Goal: Navigation & Orientation: Understand site structure

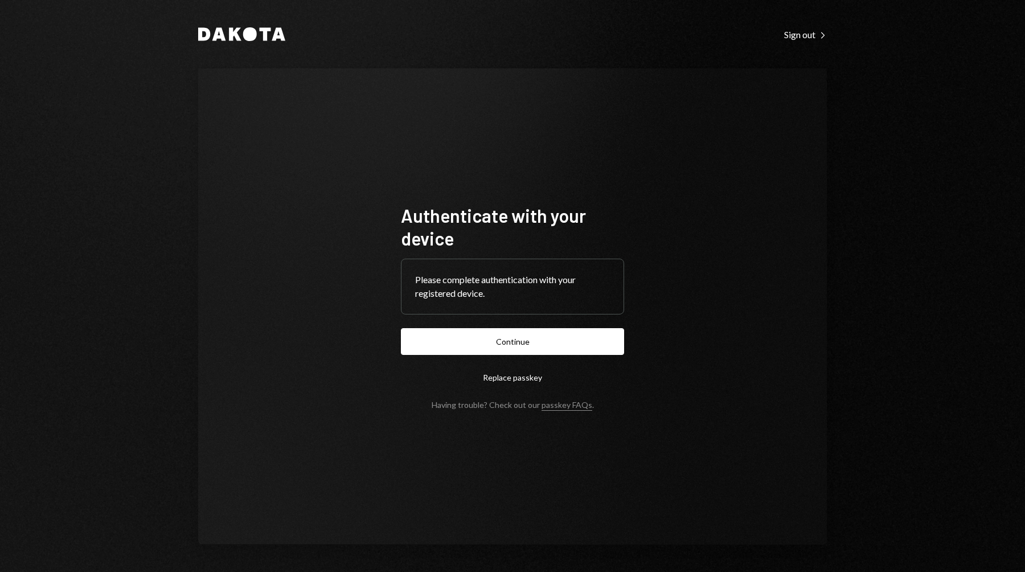
click at [454, 327] on form "Authenticate with your device Please complete authentication with your register…" at bounding box center [512, 307] width 223 height 206
click at [441, 334] on button "Continue" at bounding box center [512, 341] width 223 height 27
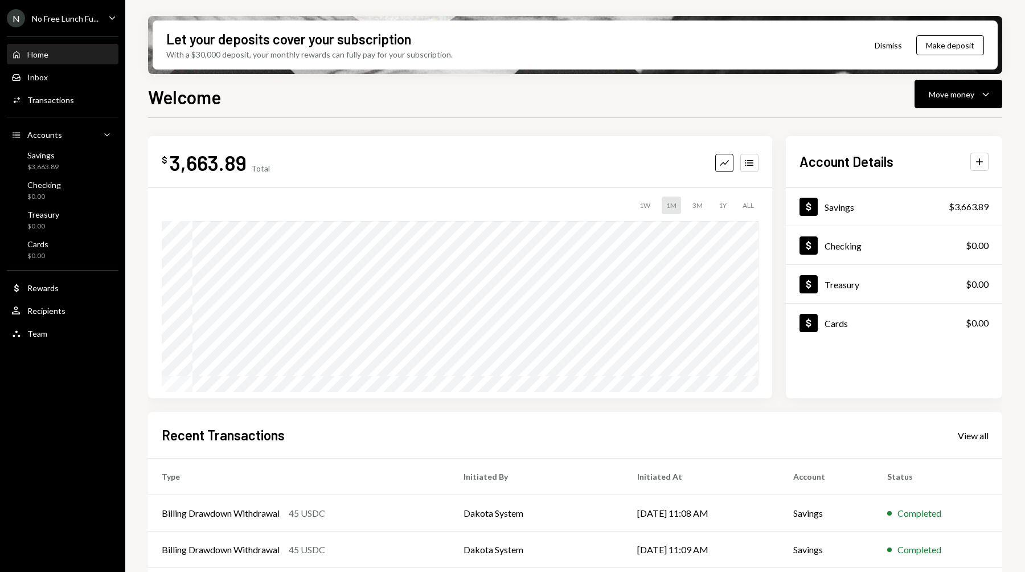
click at [99, 17] on div "N No Free Lunch Fu... Caret Down" at bounding box center [62, 18] width 125 height 18
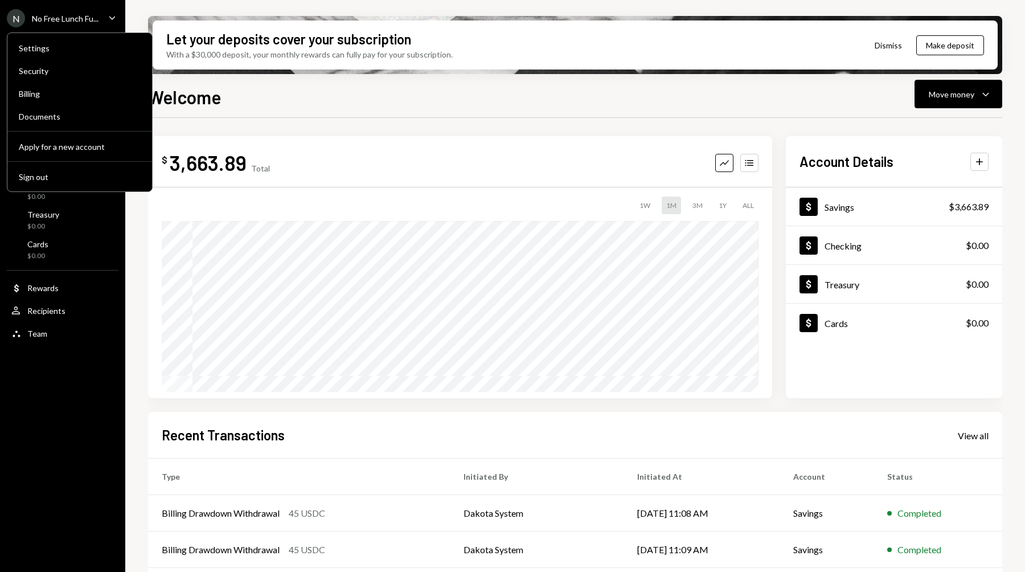
click at [94, 17] on div "No Free Lunch Fu..." at bounding box center [65, 19] width 67 height 10
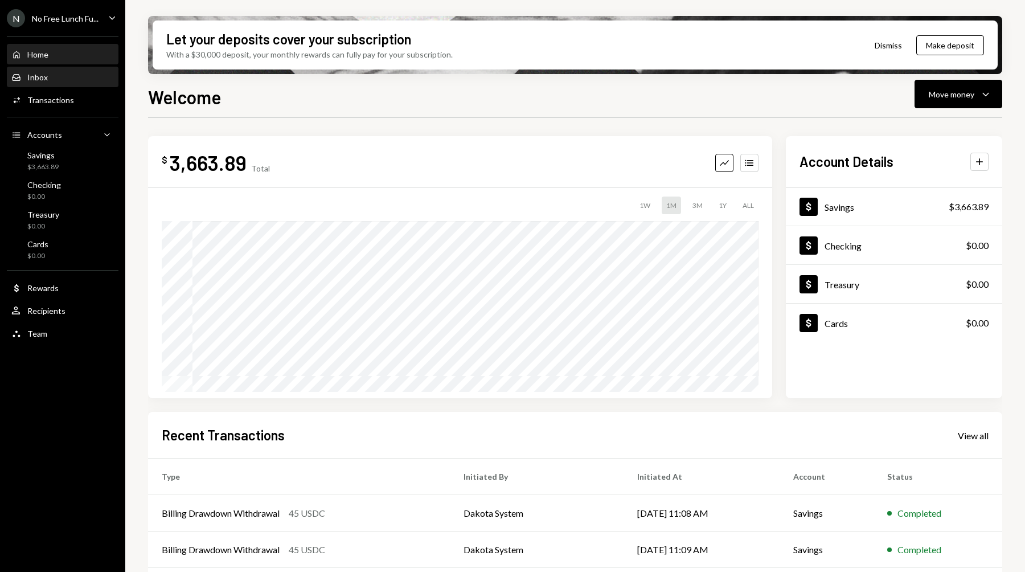
click at [63, 76] on div "Inbox Inbox" at bounding box center [62, 77] width 102 height 10
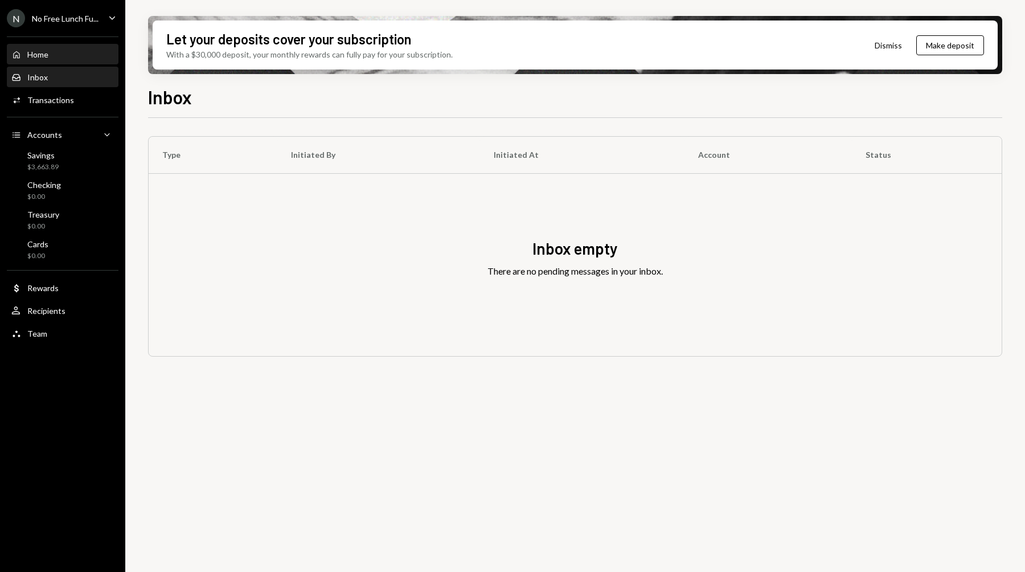
click at [71, 50] on div "Home Home" at bounding box center [62, 55] width 102 height 10
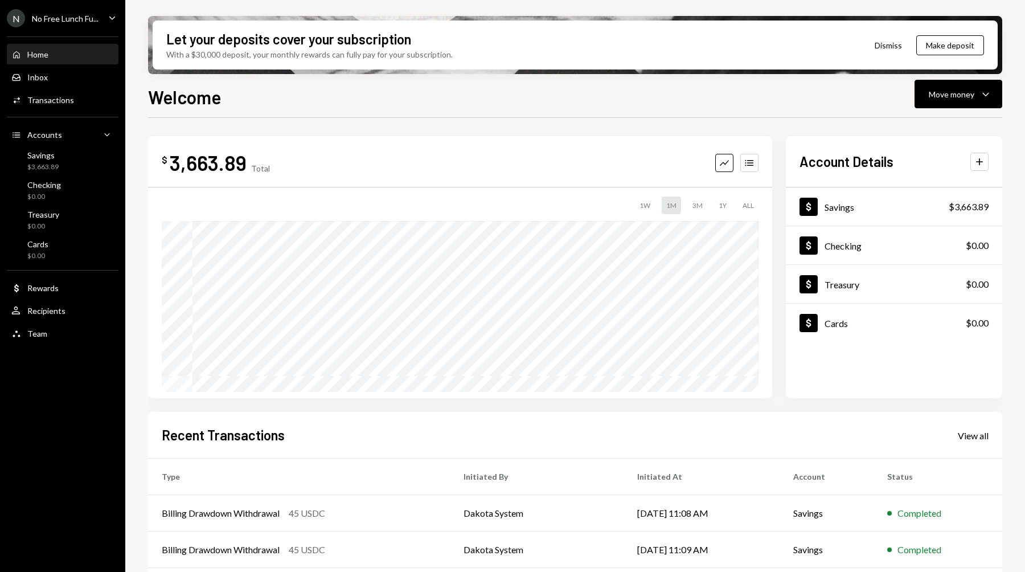
click at [75, 34] on div "Home Home Inbox Inbox Activities Transactions Accounts Accounts Caret Down Savi…" at bounding box center [62, 188] width 125 height 316
click at [75, 20] on div "No Free Lunch Fu..." at bounding box center [65, 19] width 67 height 10
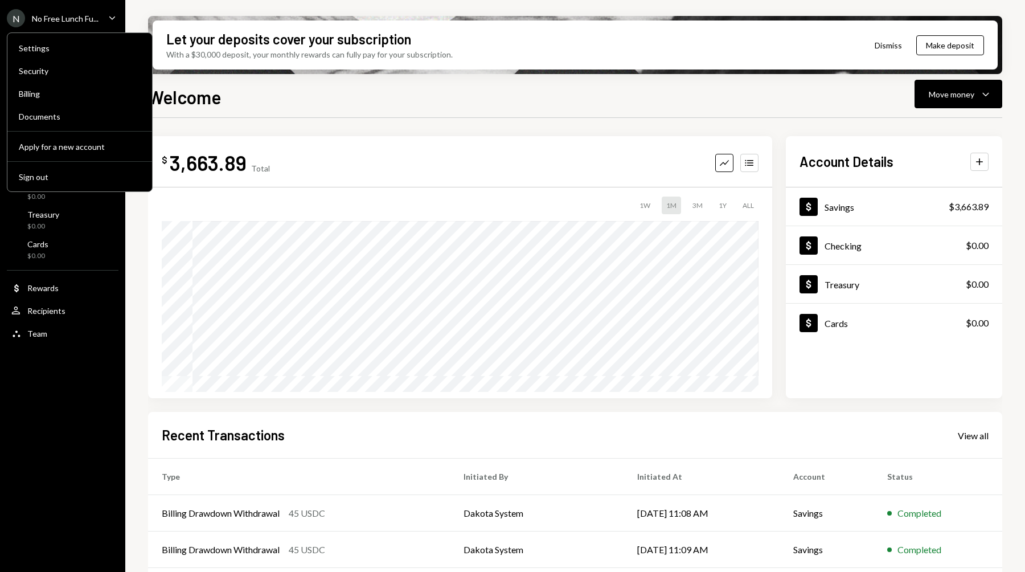
click at [118, 36] on div "Settings Security Billing Documents Apply for a new account Sign out" at bounding box center [80, 111] width 146 height 159
click at [107, 23] on icon "Caret Down" at bounding box center [112, 17] width 13 height 13
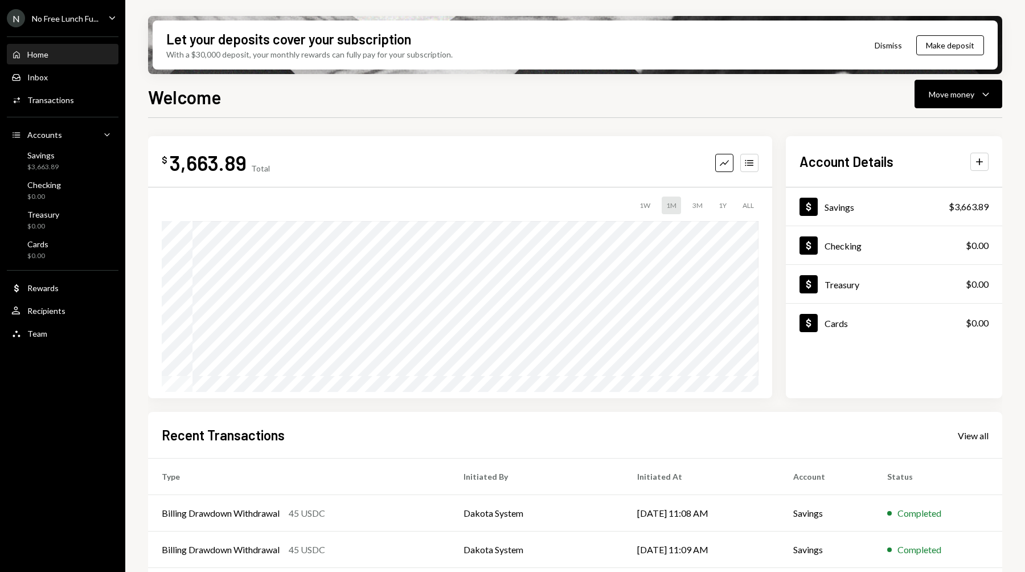
click at [104, 23] on div "N No Free Lunch Fu... Caret Down" at bounding box center [62, 18] width 125 height 18
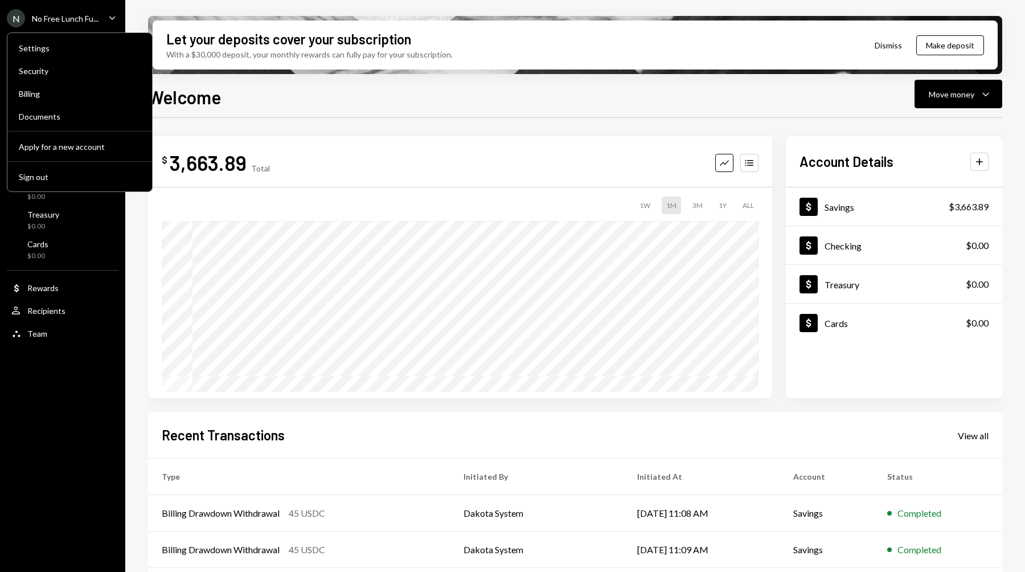
click at [104, 23] on div "N No Free Lunch Fu... Caret Down" at bounding box center [62, 18] width 125 height 18
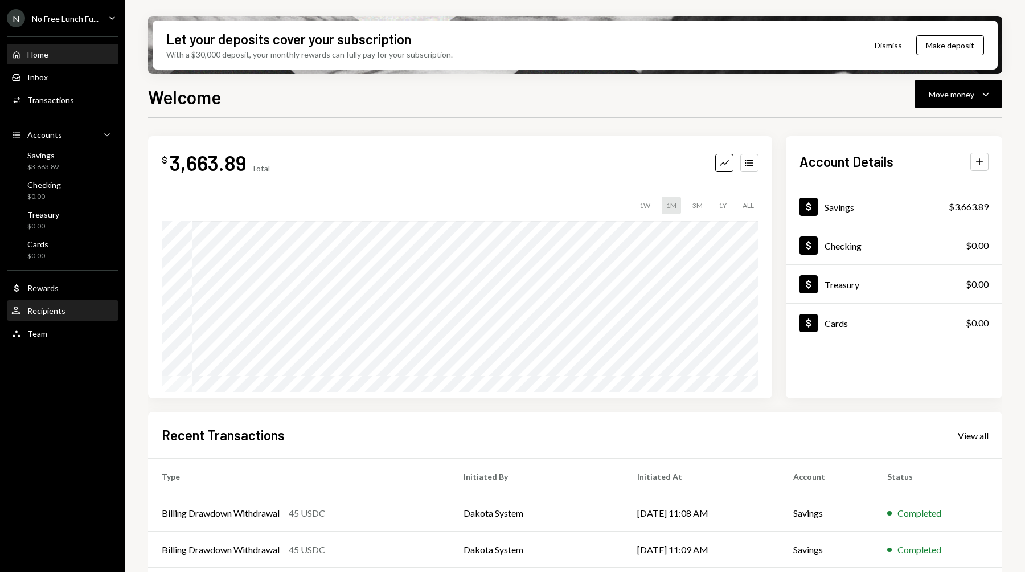
click at [60, 306] on div "Recipients" at bounding box center [46, 311] width 38 height 10
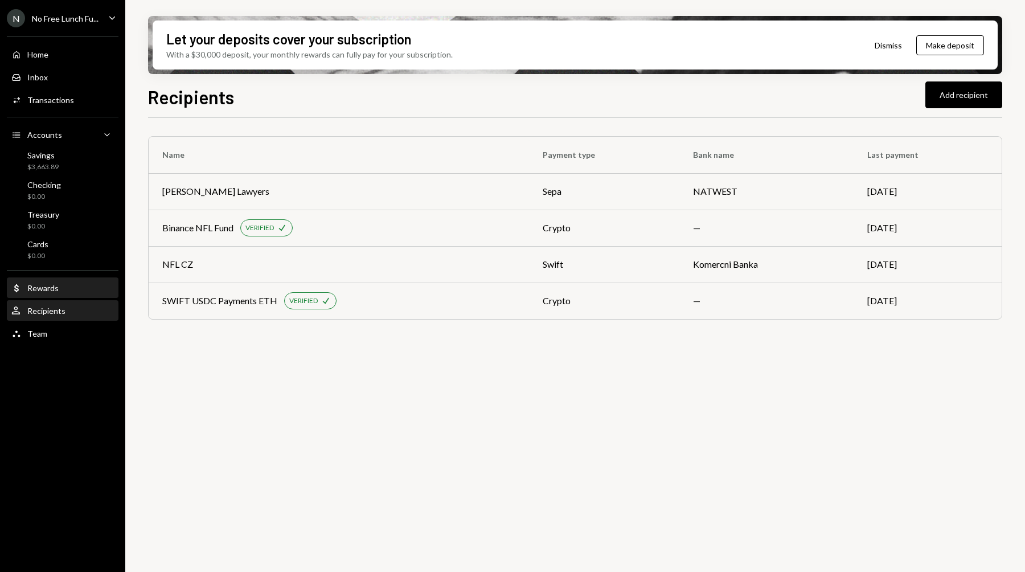
click at [49, 291] on div "Rewards" at bounding box center [42, 288] width 31 height 10
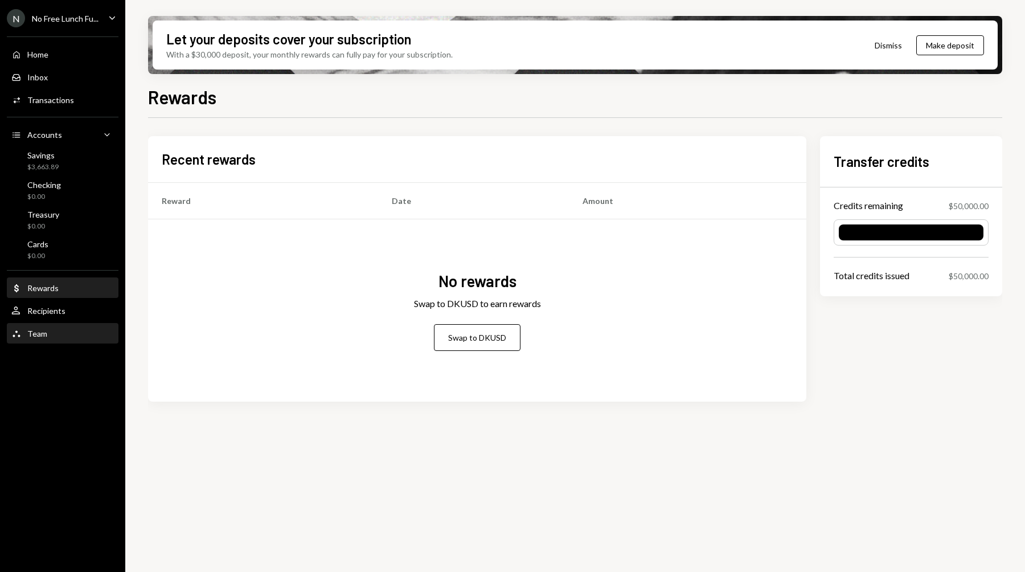
click at [48, 328] on div "Team Team" at bounding box center [62, 333] width 102 height 10
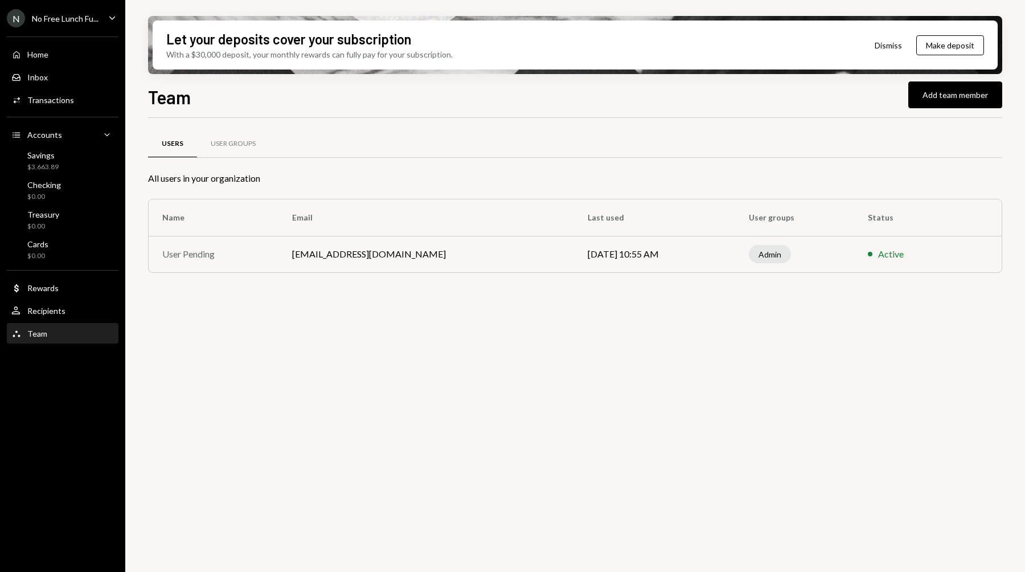
click at [890, 41] on button "Dismiss" at bounding box center [888, 45] width 56 height 27
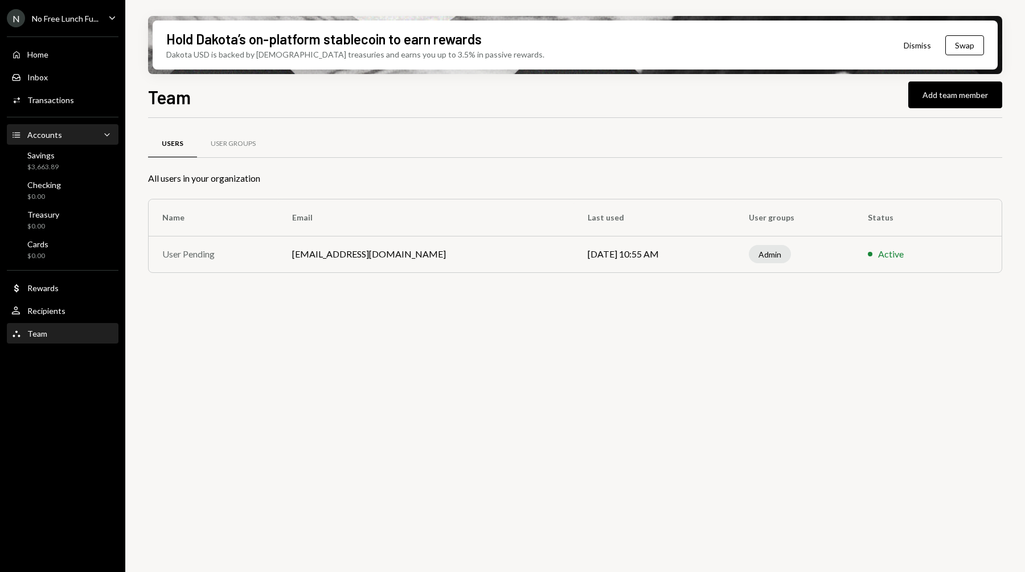
click at [46, 136] on div "Accounts" at bounding box center [44, 135] width 35 height 10
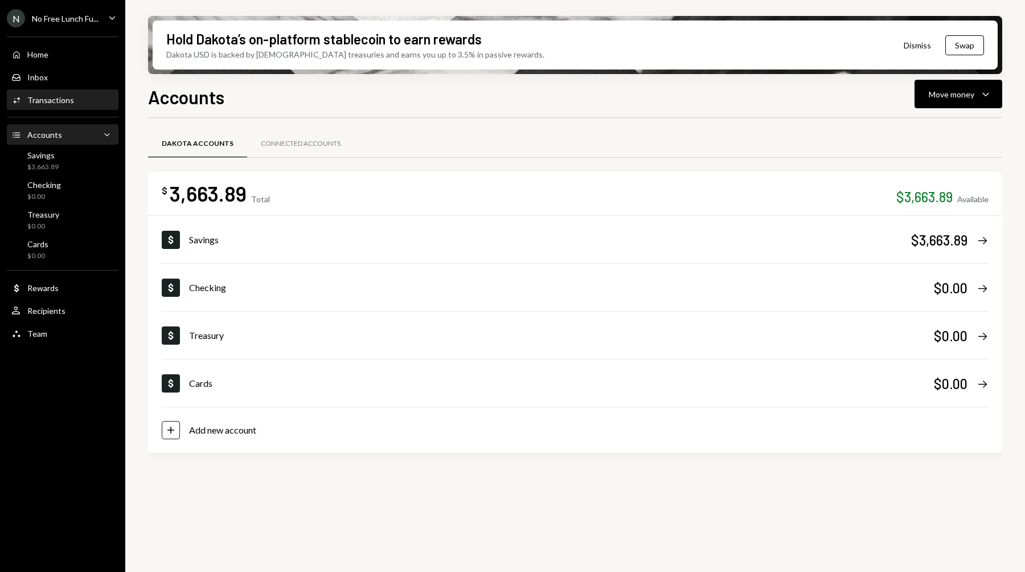
click at [52, 93] on div "Activities Transactions" at bounding box center [62, 100] width 102 height 19
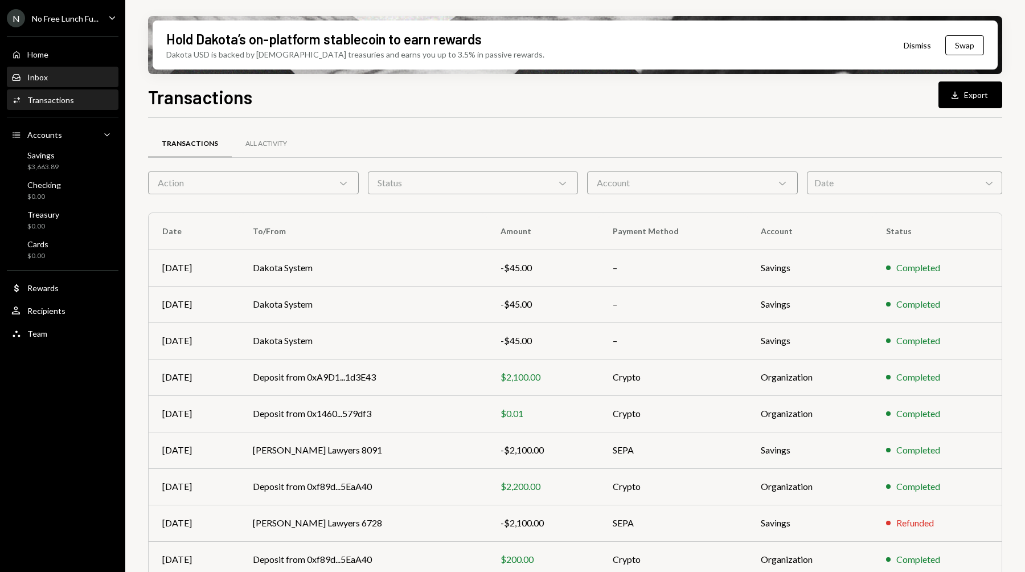
click at [42, 75] on div "Inbox" at bounding box center [37, 77] width 20 height 10
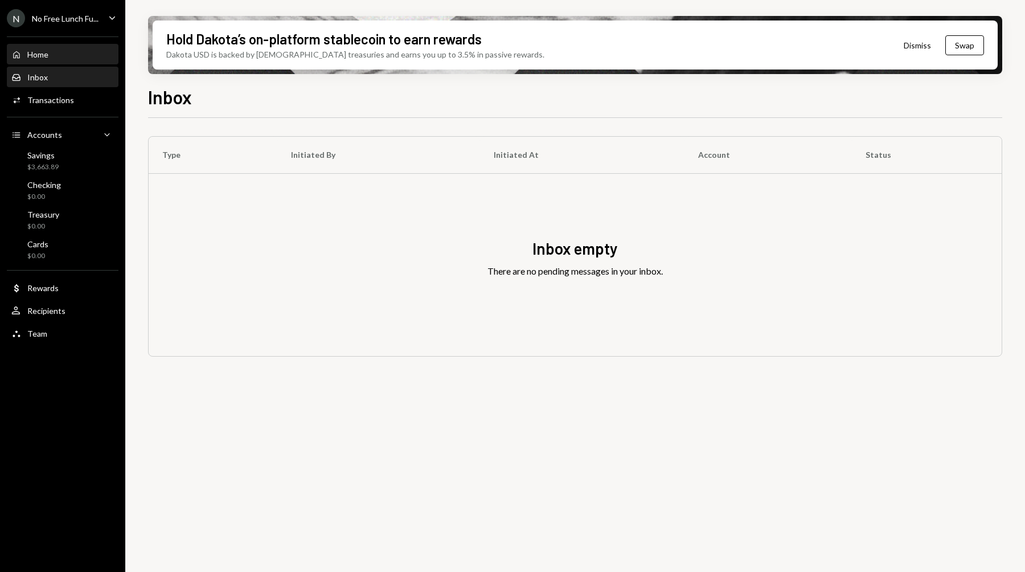
click at [35, 48] on div "Home Home" at bounding box center [62, 54] width 102 height 19
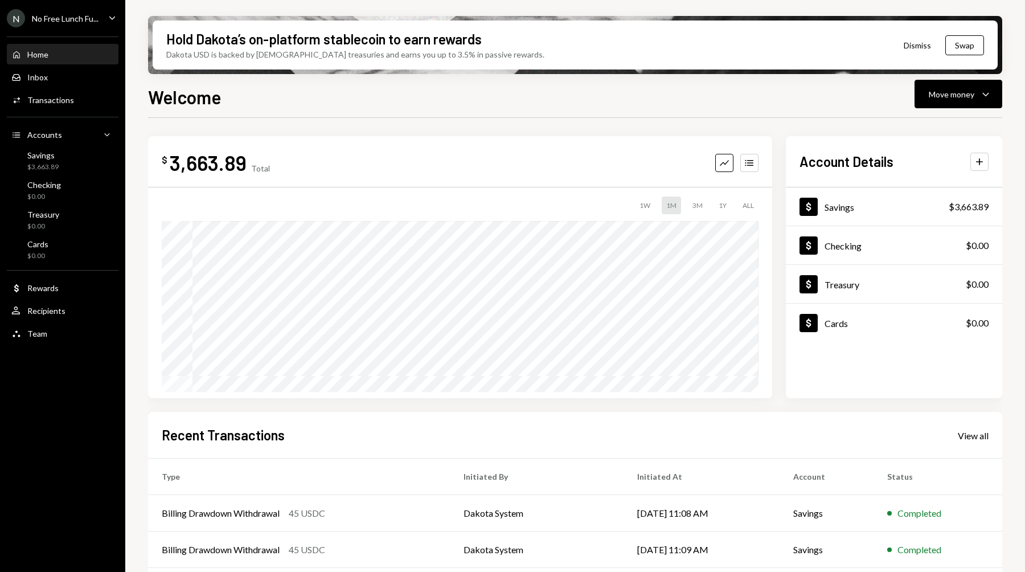
click at [54, 16] on div "No Free Lunch Fu..." at bounding box center [65, 19] width 67 height 10
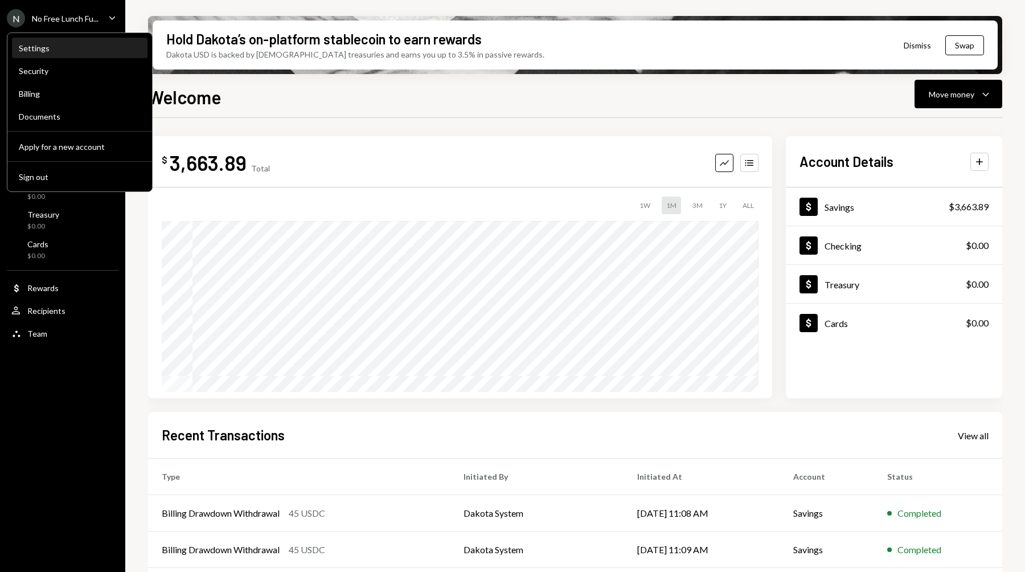
click at [50, 46] on div "Settings" at bounding box center [80, 48] width 122 height 10
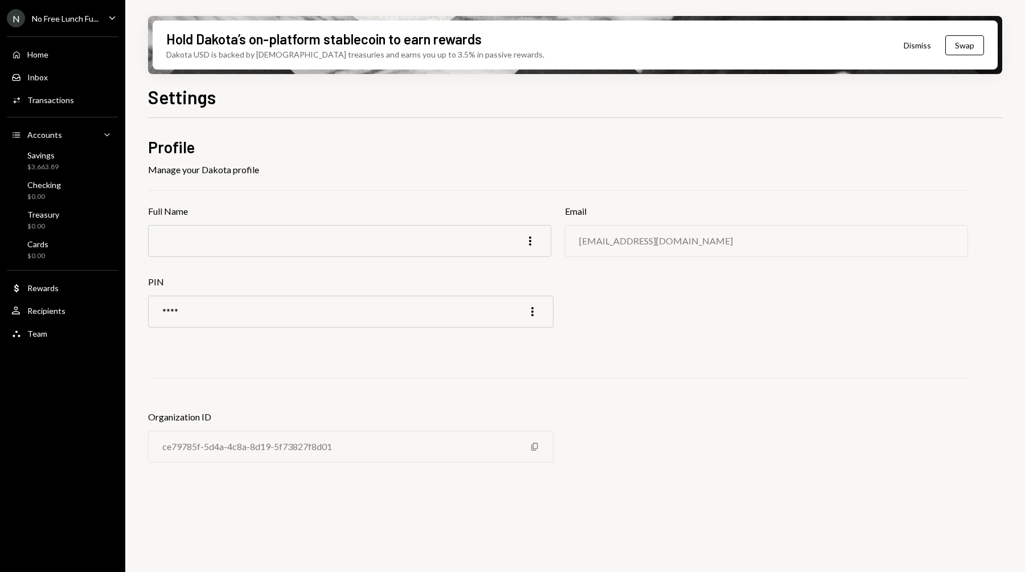
click at [68, 34] on div "Home Home Inbox Inbox Activities Transactions Accounts Accounts Caret Down Savi…" at bounding box center [62, 188] width 125 height 316
click at [65, 28] on ul "N No Free Lunch Fu... Caret Down Home Home Inbox Inbox Activities Transactions …" at bounding box center [62, 173] width 125 height 346
click at [102, 12] on div "N No Free Lunch Fu... Caret Down" at bounding box center [62, 18] width 125 height 18
click at [47, 362] on div "N No Free Lunch Fu... Caret Down Home Home Inbox Inbox Activities Transactions …" at bounding box center [62, 286] width 125 height 572
click at [61, 14] on div "No Free Lunch Fu..." at bounding box center [65, 19] width 67 height 10
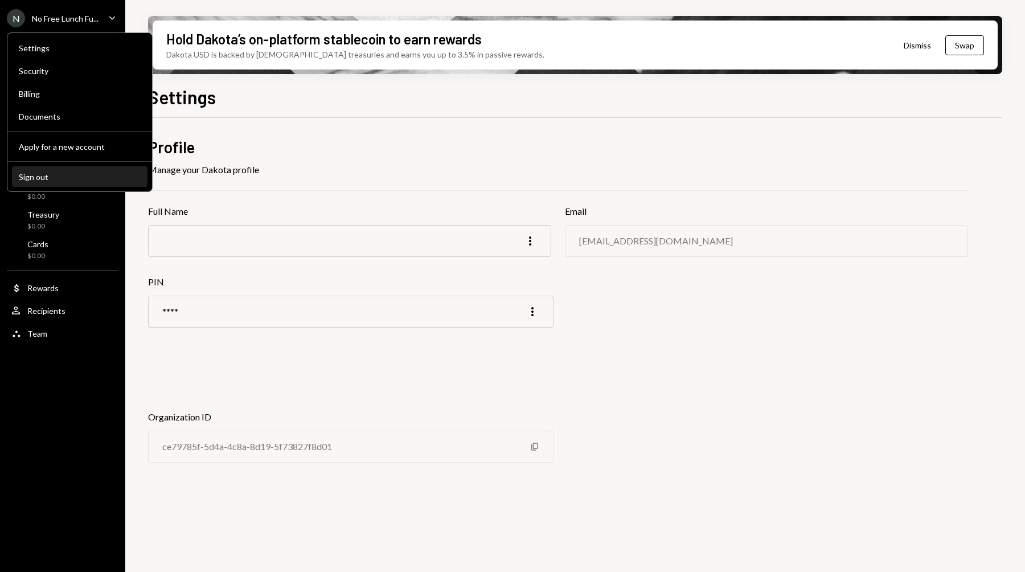
click at [51, 182] on button "Sign out" at bounding box center [79, 177] width 135 height 20
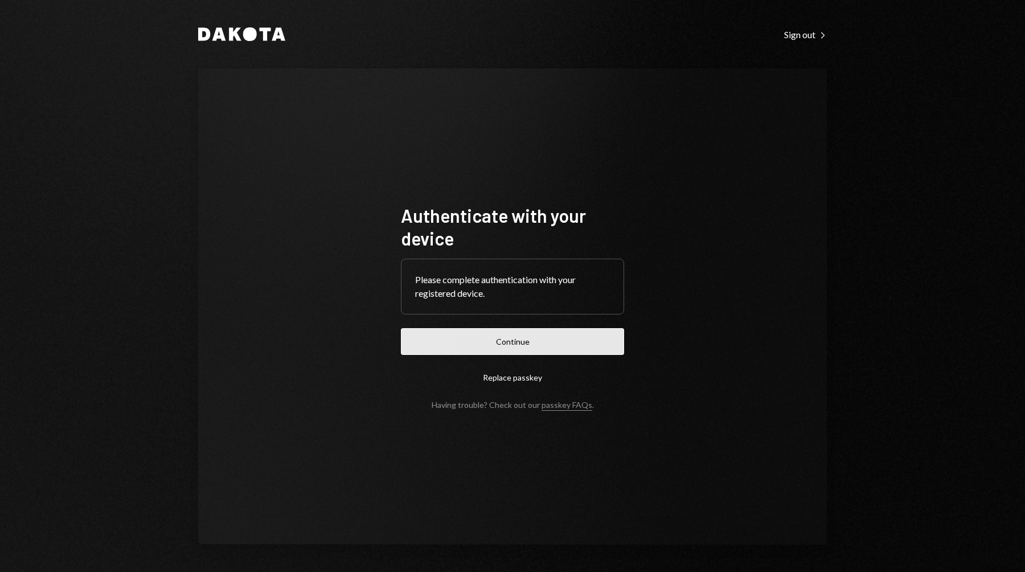
click at [428, 333] on button "Continue" at bounding box center [512, 341] width 223 height 27
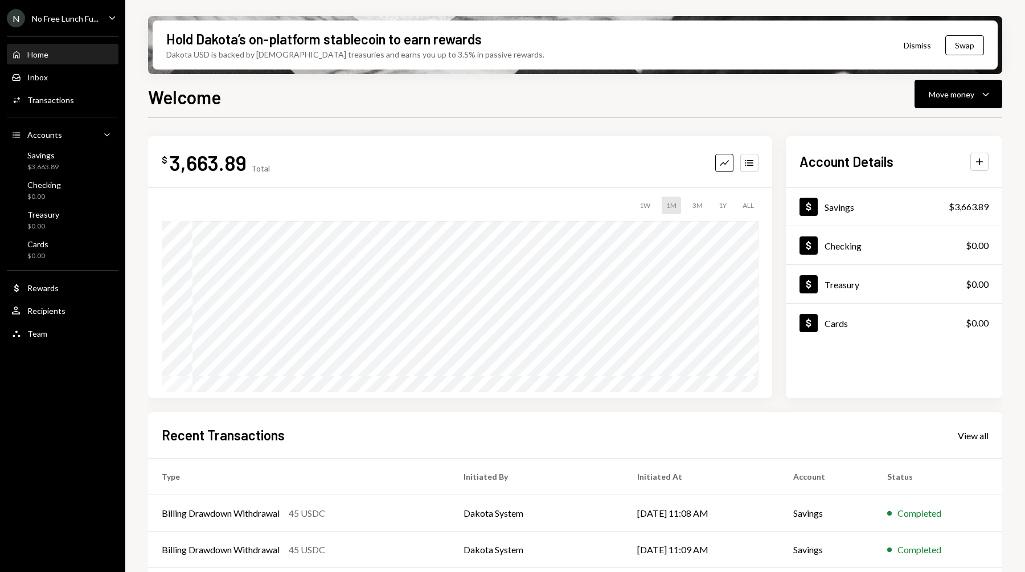
click at [111, 14] on icon "Caret Down" at bounding box center [112, 17] width 13 height 13
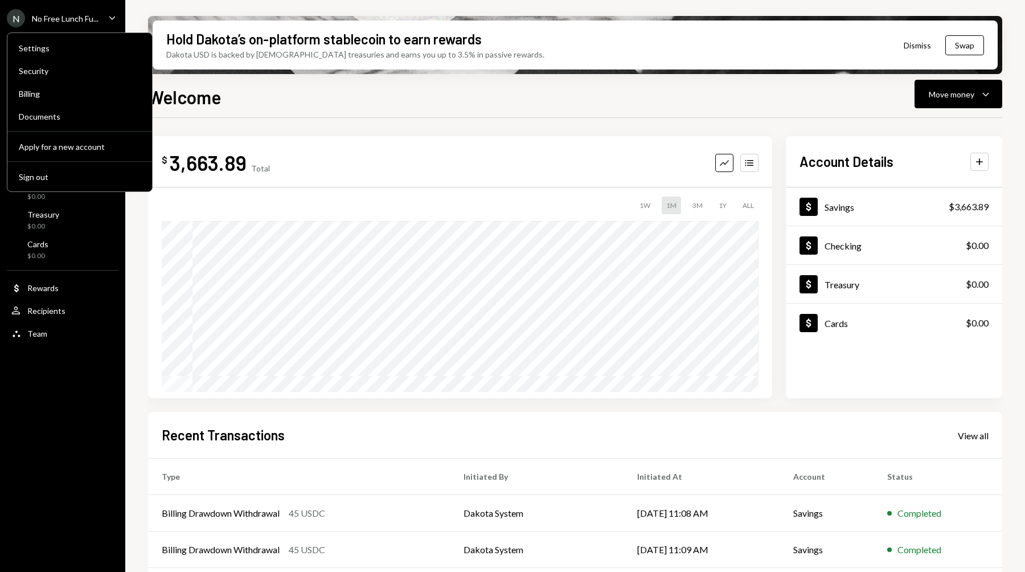
click at [111, 14] on icon "Caret Down" at bounding box center [112, 17] width 13 height 13
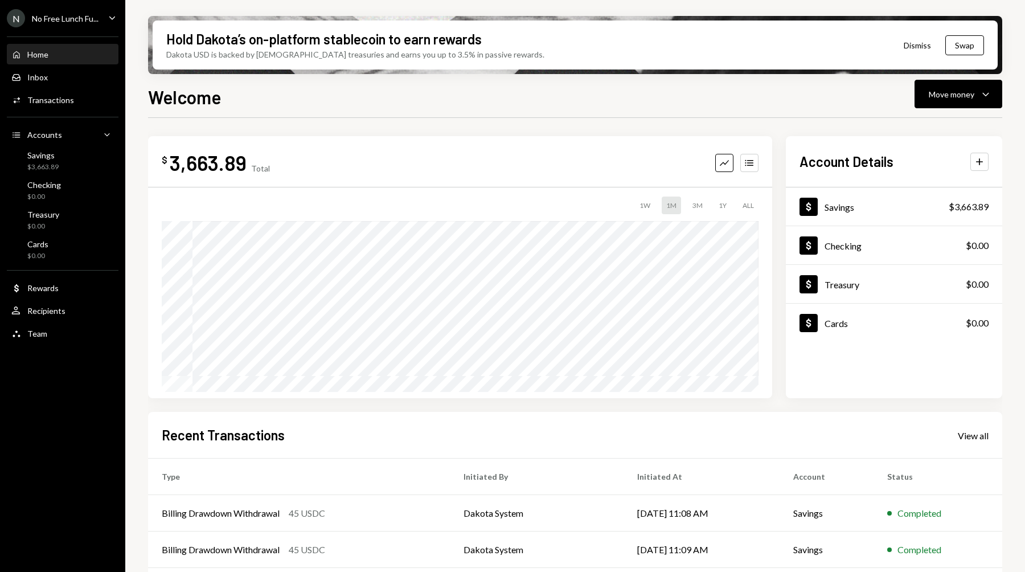
click at [84, 23] on div "N No Free Lunch Fu..." at bounding box center [53, 18] width 92 height 18
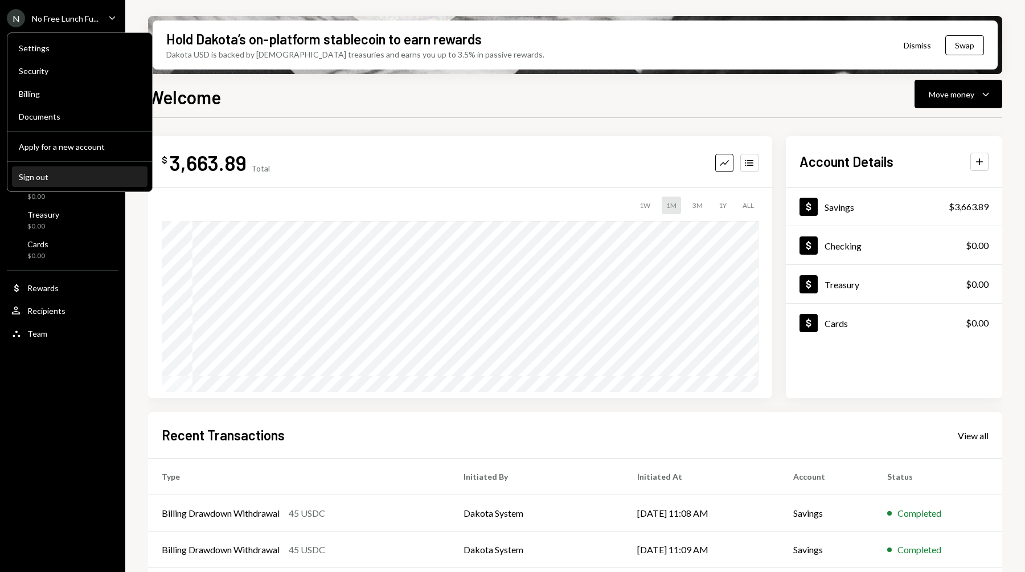
click at [70, 177] on div "Sign out" at bounding box center [80, 177] width 122 height 10
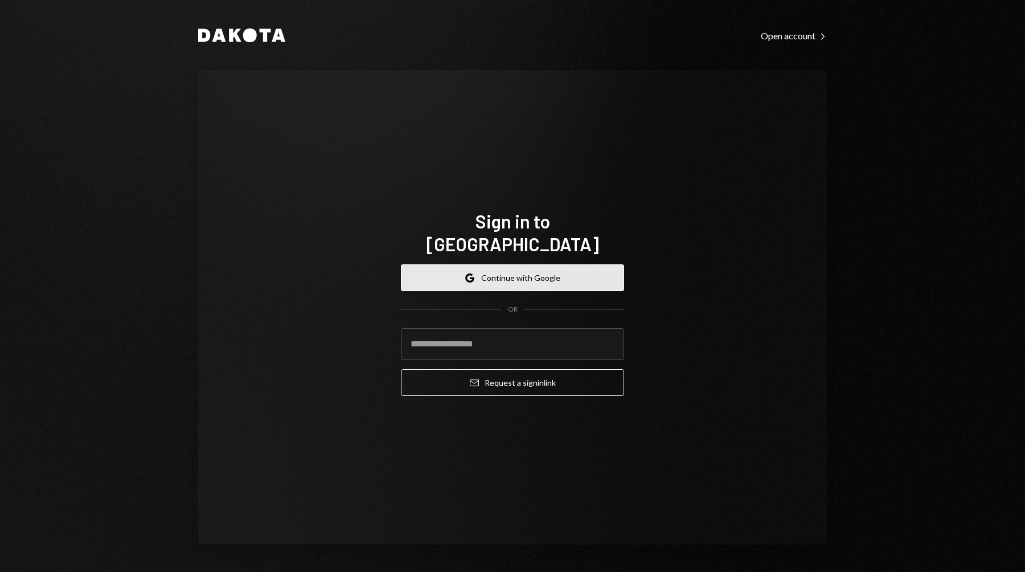
click at [524, 264] on button "Google Continue with Google" at bounding box center [512, 277] width 223 height 27
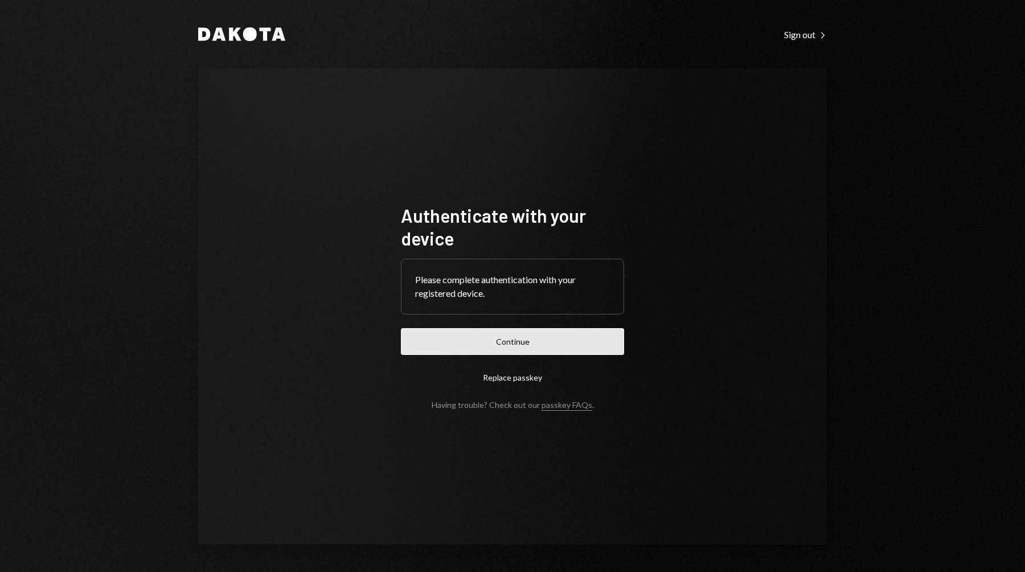
click at [465, 343] on button "Continue" at bounding box center [512, 341] width 223 height 27
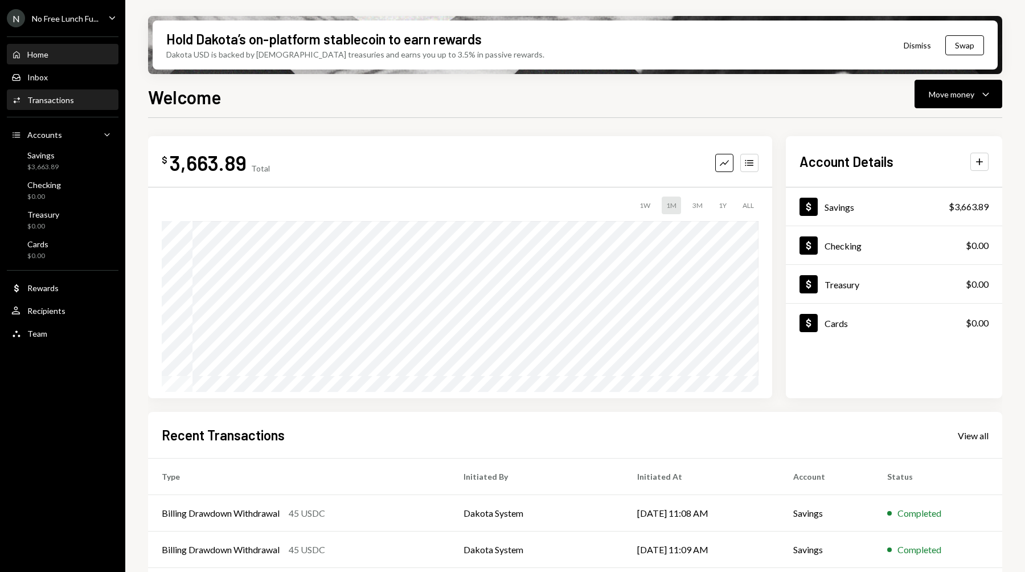
click at [59, 106] on div "Activities Transactions" at bounding box center [62, 100] width 102 height 19
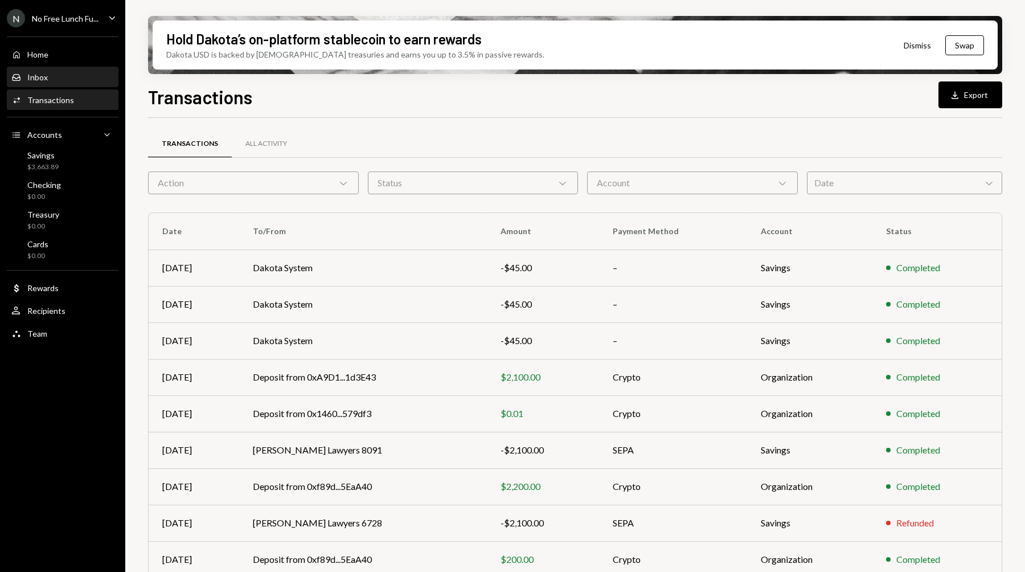
click at [45, 79] on div "Inbox" at bounding box center [37, 77] width 20 height 10
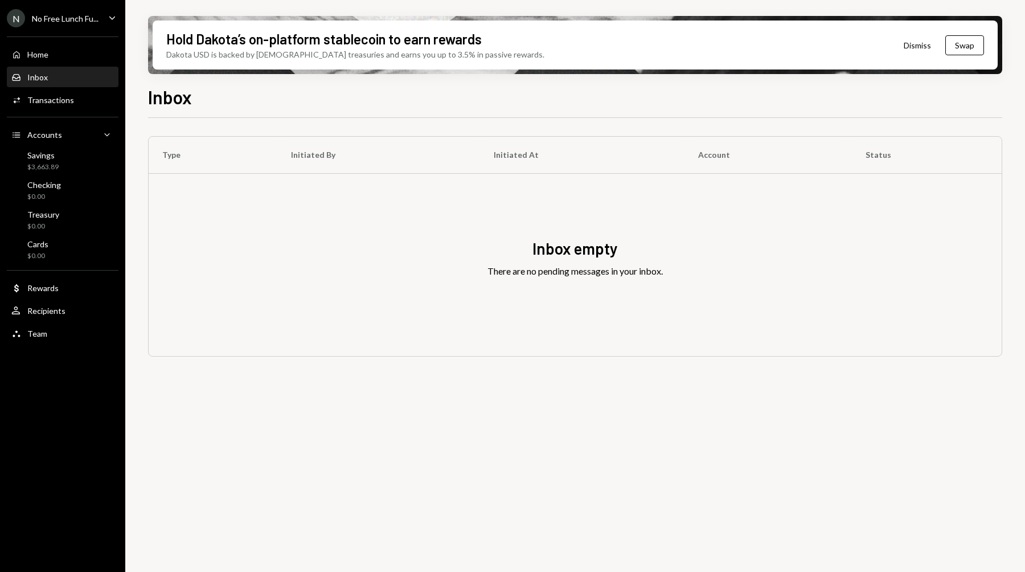
click at [93, 15] on div "No Free Lunch Fu..." at bounding box center [65, 19] width 67 height 10
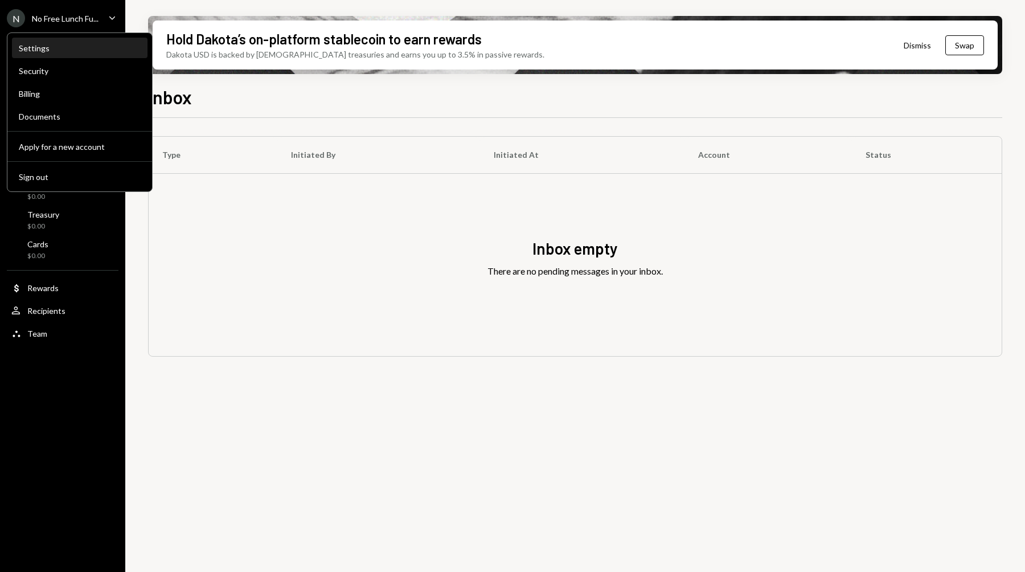
click at [80, 47] on div "Settings" at bounding box center [80, 48] width 122 height 10
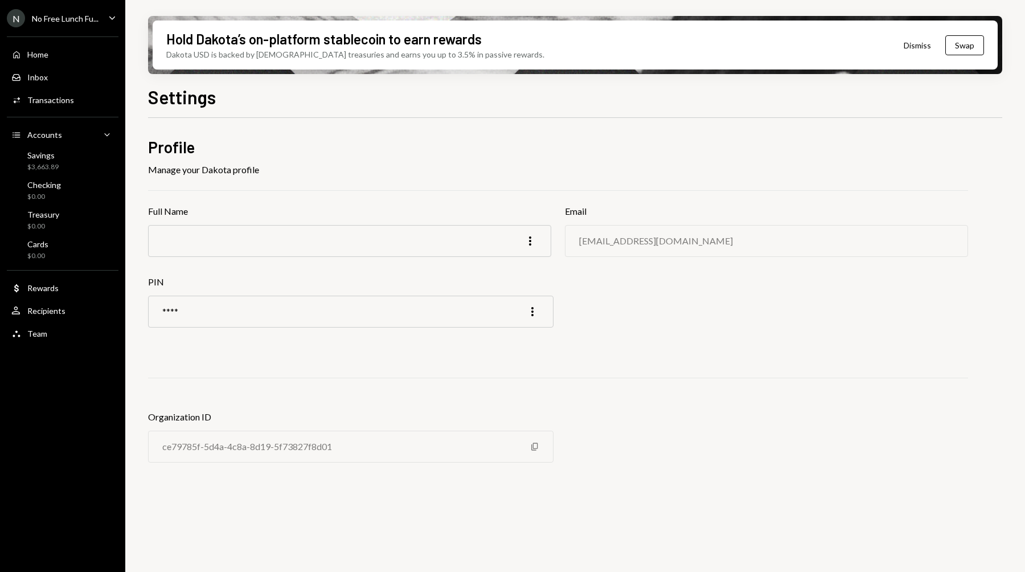
click at [76, 20] on div "No Free Lunch Fu..." at bounding box center [65, 19] width 67 height 10
click at [77, 350] on div "N No Free Lunch Fu... Caret Down Home Home Inbox Inbox Activities Transactions …" at bounding box center [62, 286] width 125 height 572
click at [56, 291] on div "Rewards" at bounding box center [42, 288] width 31 height 10
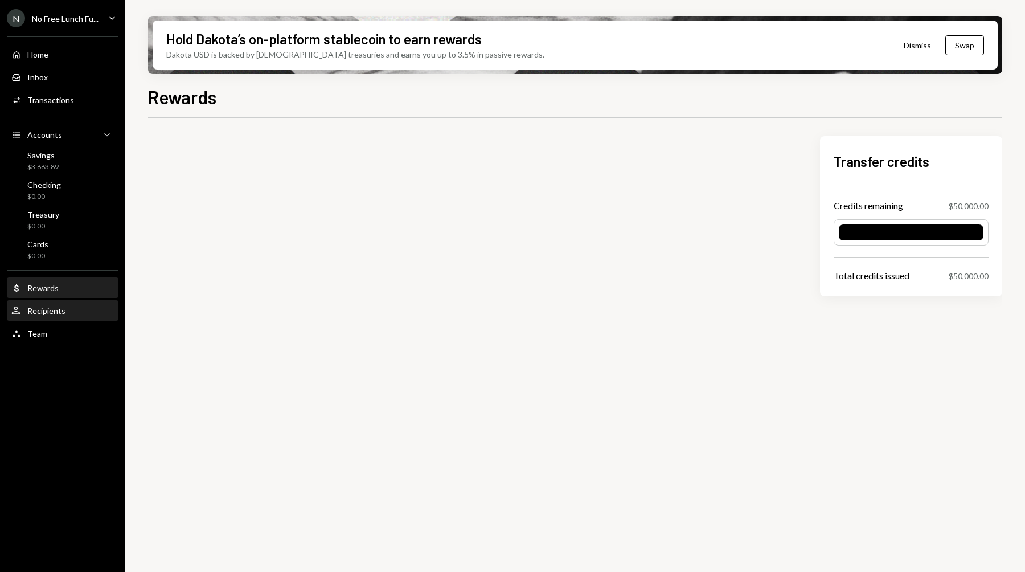
click at [56, 314] on div "Recipients" at bounding box center [46, 311] width 38 height 10
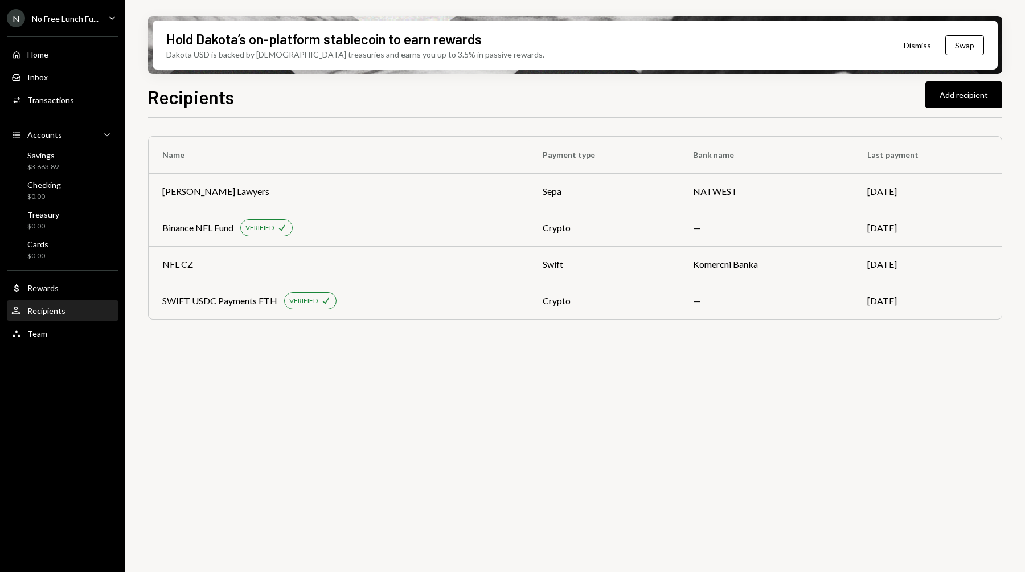
click at [48, 348] on div "N No Free Lunch Fu... Caret Down Home Home Inbox Inbox Activities Transactions …" at bounding box center [62, 286] width 125 height 572
click at [43, 335] on div "Team" at bounding box center [37, 333] width 20 height 10
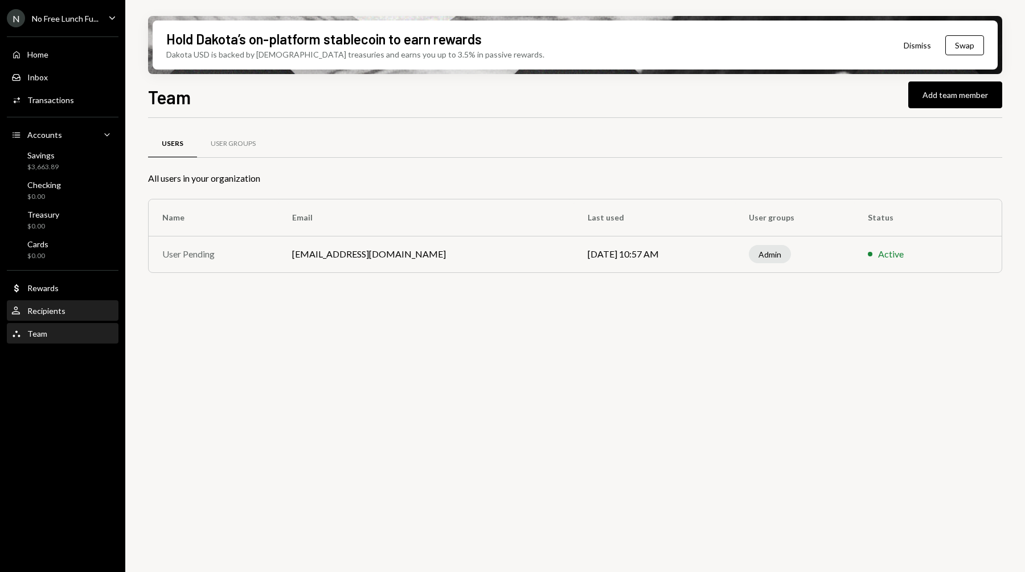
click at [46, 312] on div "Recipients" at bounding box center [46, 311] width 38 height 10
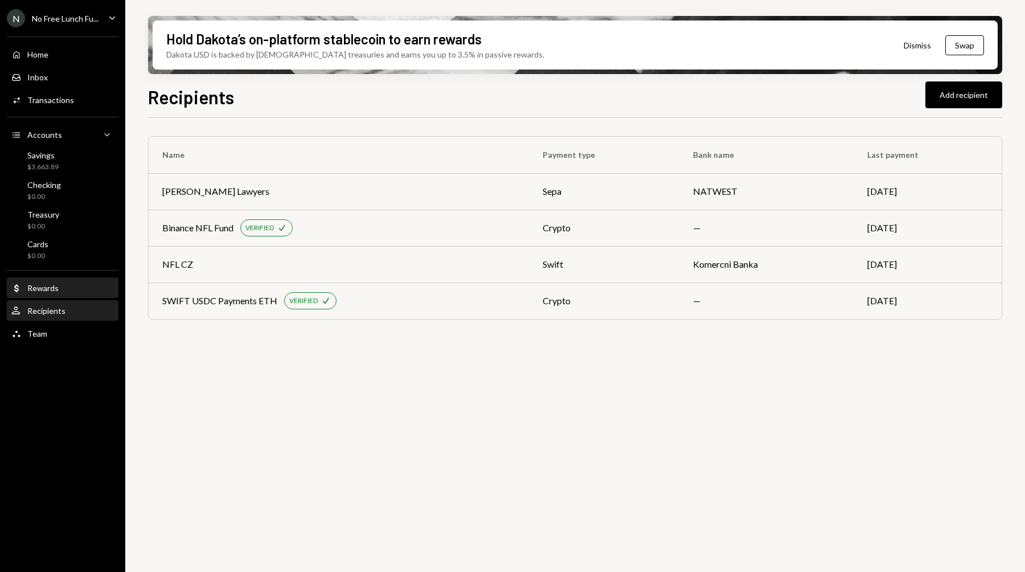
click at [46, 288] on div "Rewards" at bounding box center [42, 288] width 31 height 10
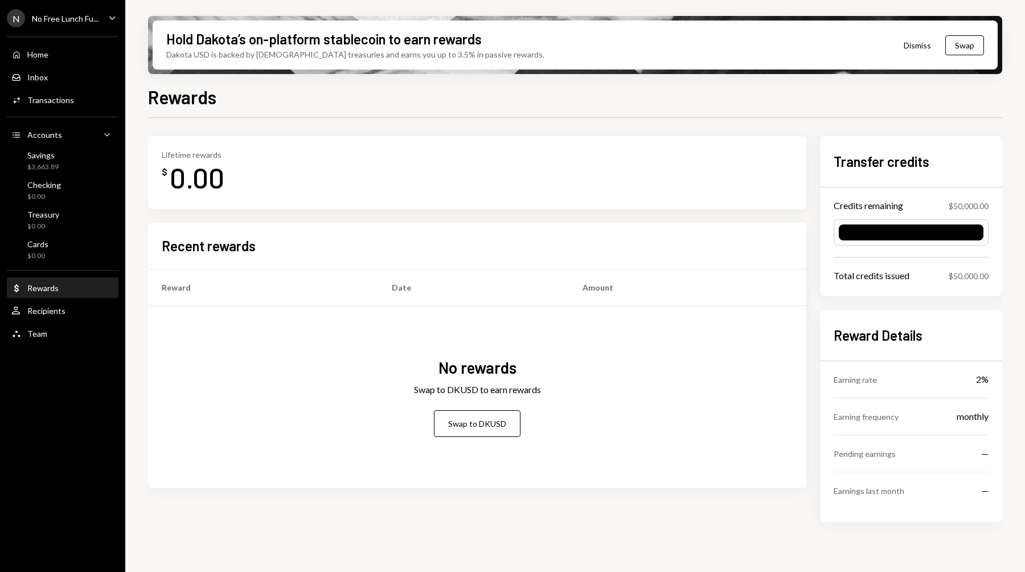
click at [78, 24] on div "N No Free Lunch Fu..." at bounding box center [53, 18] width 92 height 18
click at [920, 47] on button "Dismiss" at bounding box center [917, 45] width 56 height 27
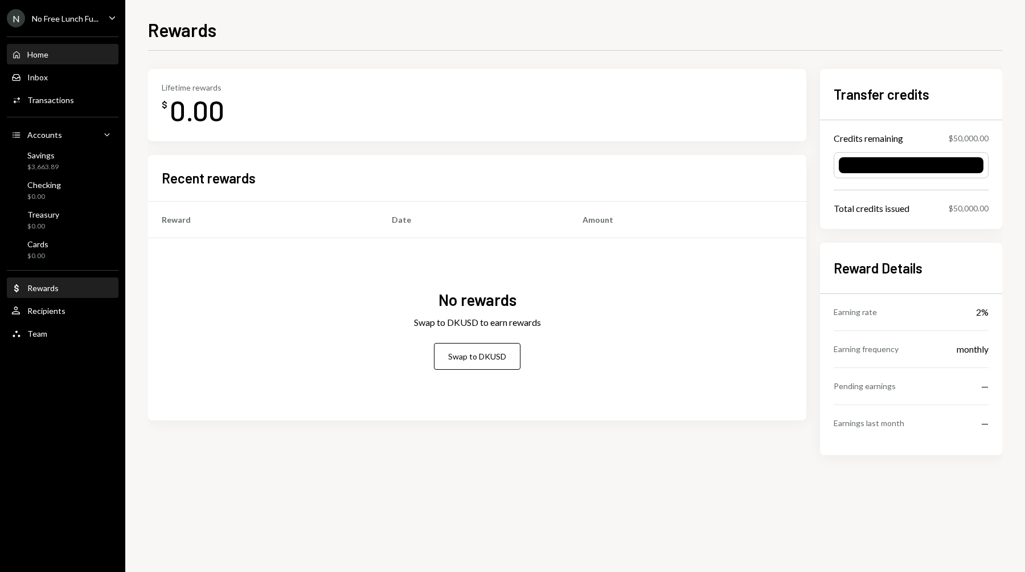
click at [31, 47] on div "Home Home" at bounding box center [62, 54] width 102 height 19
